Goal: Task Accomplishment & Management: Manage account settings

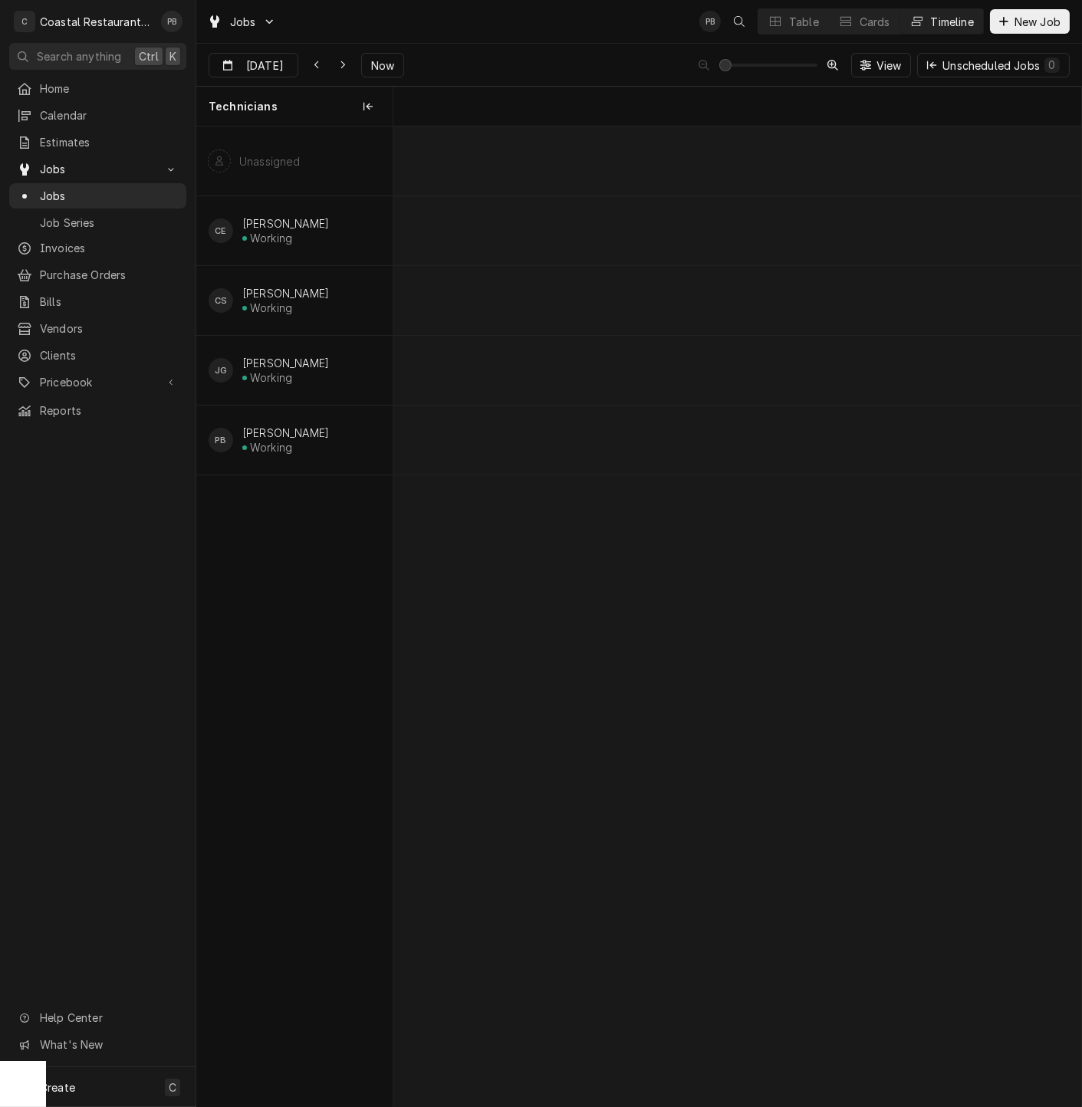
scroll to position [0, 13527]
click at [380, 72] on span "Now" at bounding box center [382, 66] width 29 height 16
click at [577, 29] on div "Jobs PB Table Cards Timeline New Job" at bounding box center [639, 21] width 886 height 43
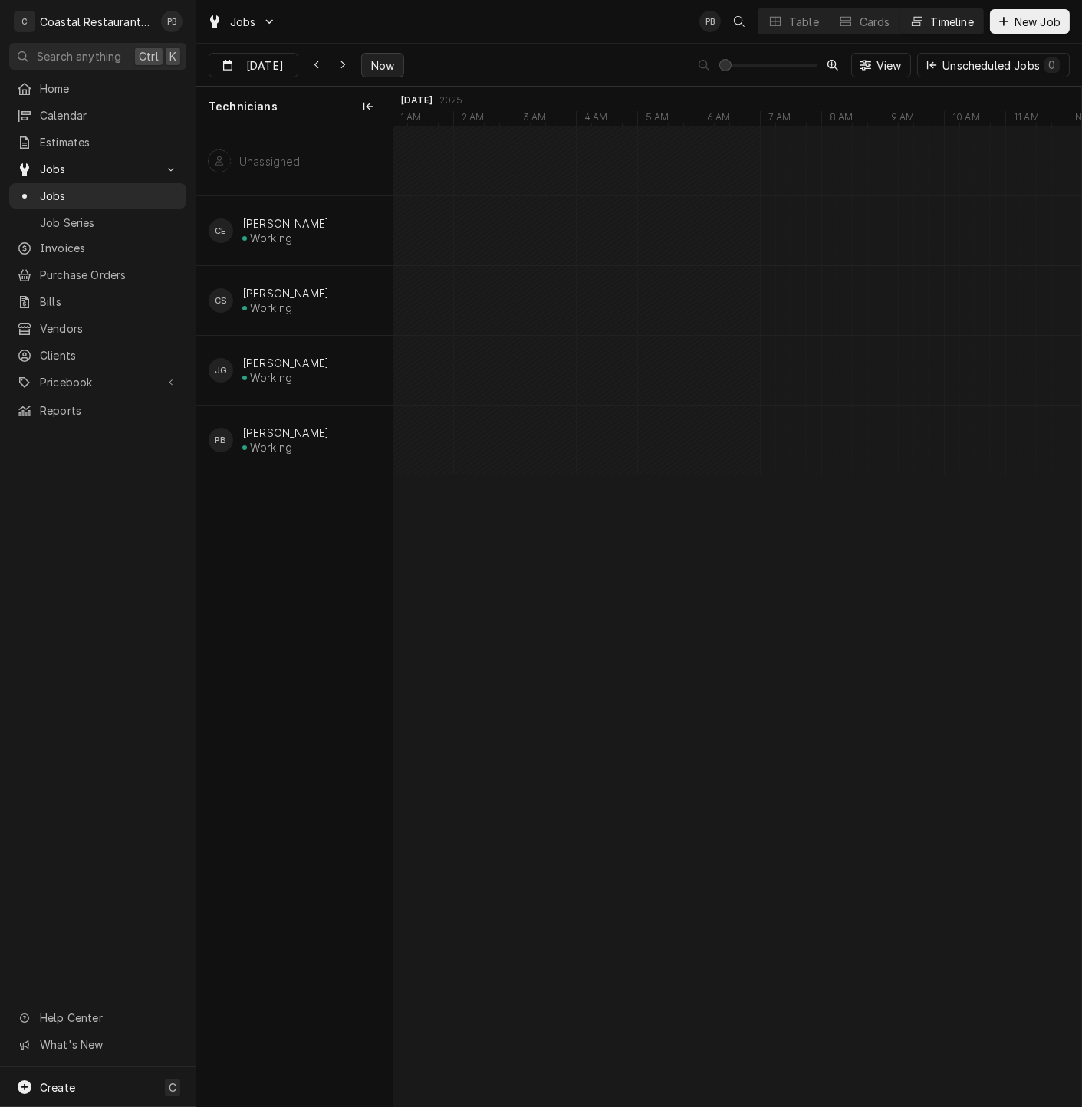
click at [368, 64] on span "Now" at bounding box center [382, 66] width 29 height 16
type input "[DATE]"
drag, startPoint x: 524, startPoint y: 438, endPoint x: 539, endPoint y: 437, distance: 14.6
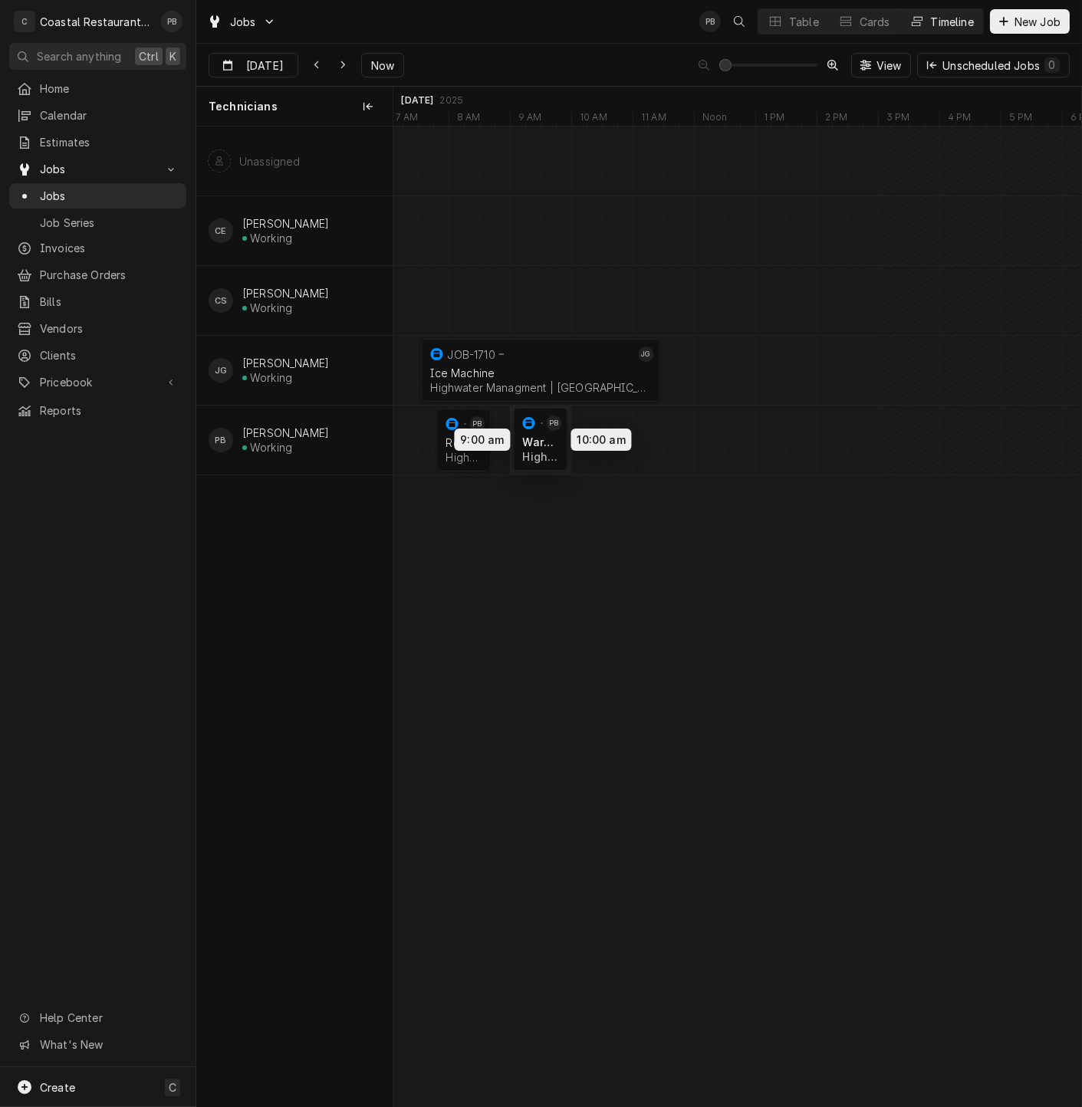
click at [539, 437] on div "7:30 AM 11:30 AM JOB-1710 JG Ice Machine Highwater Managment | [GEOGRAPHIC_DATA…" at bounding box center [737, 617] width 688 height 980
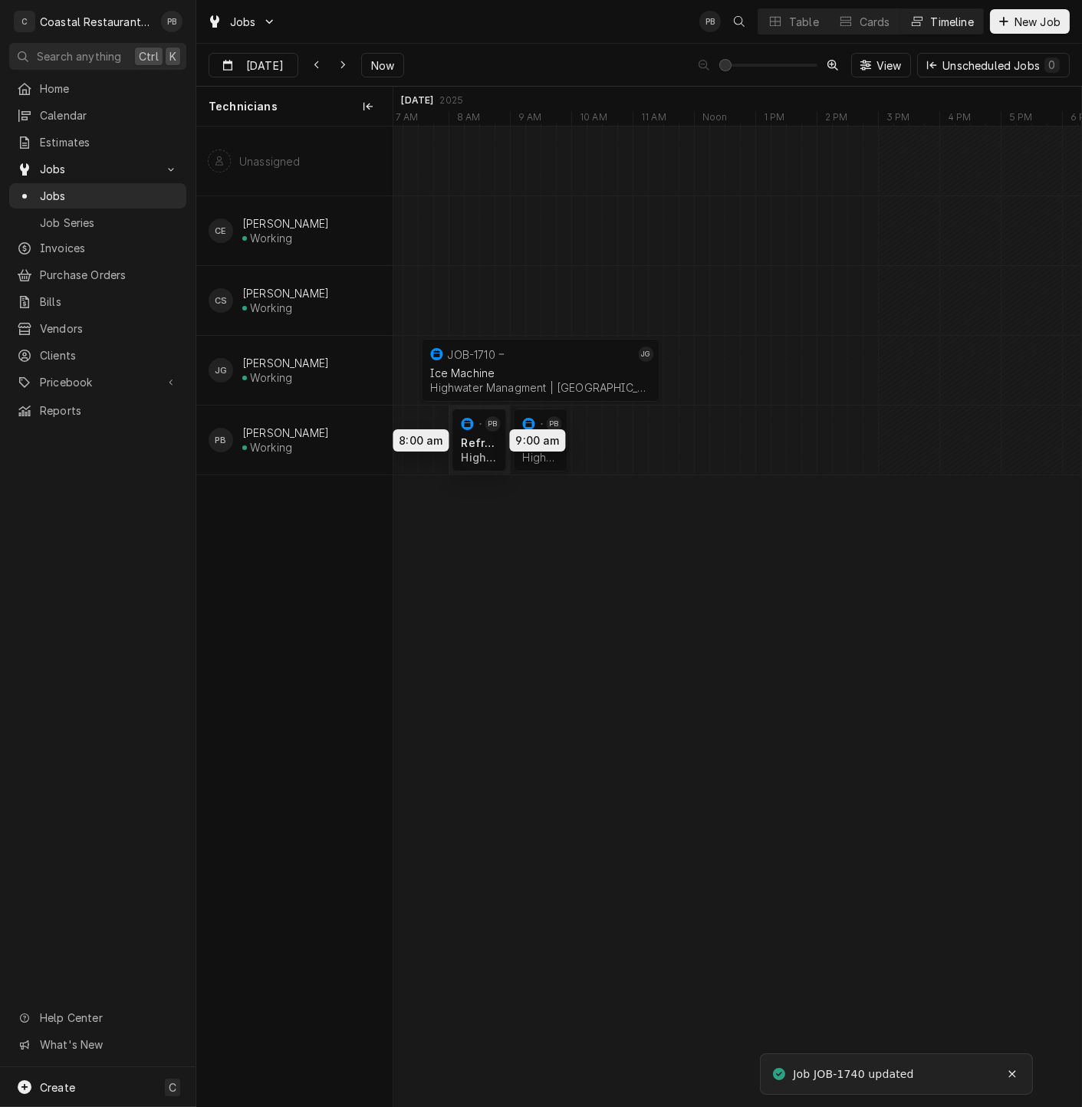
drag, startPoint x: 455, startPoint y: 438, endPoint x: 473, endPoint y: 438, distance: 17.6
click at [473, 438] on div "7:30 AM 11:30 AM JOB-1710 JG Ice Machine Highwater Managment | [GEOGRAPHIC_DATA…" at bounding box center [737, 617] width 688 height 980
